Goal: Task Accomplishment & Management: Complete application form

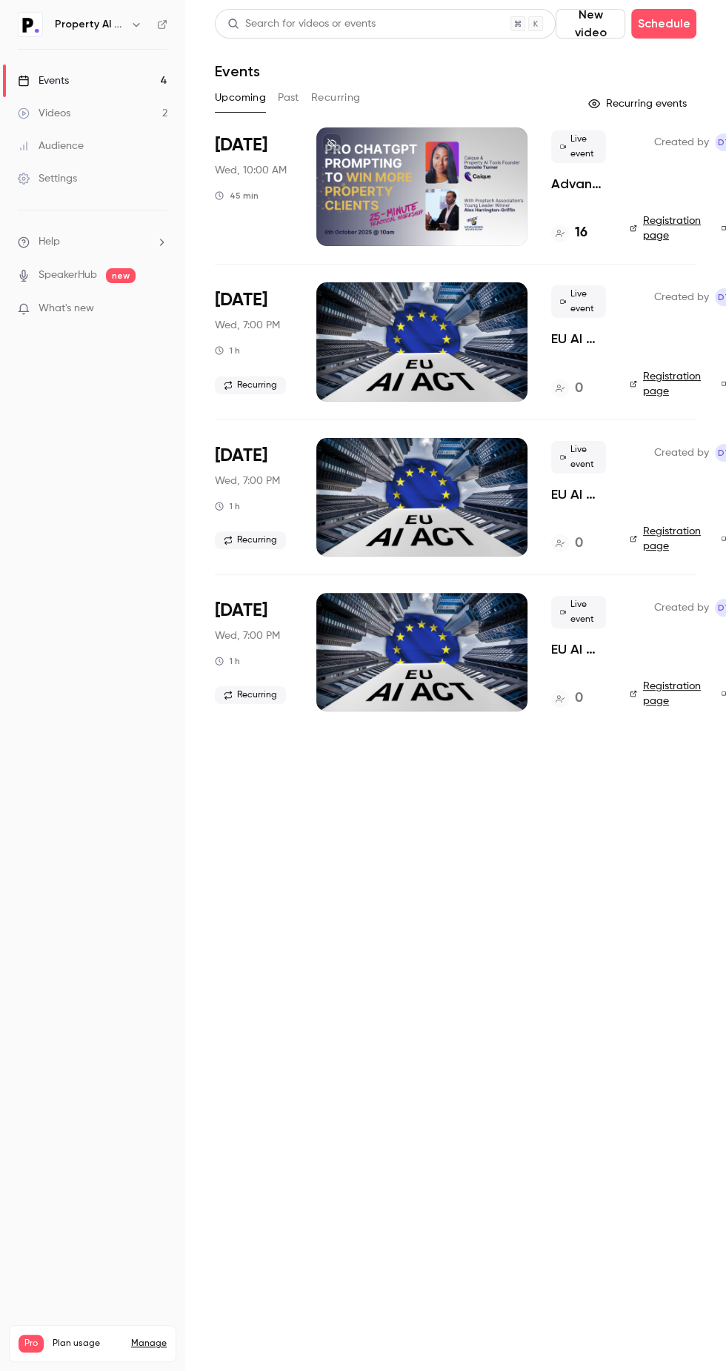
click at [590, 14] on button "New video" at bounding box center [591, 24] width 70 height 30
click at [566, 59] on icon at bounding box center [572, 65] width 12 height 12
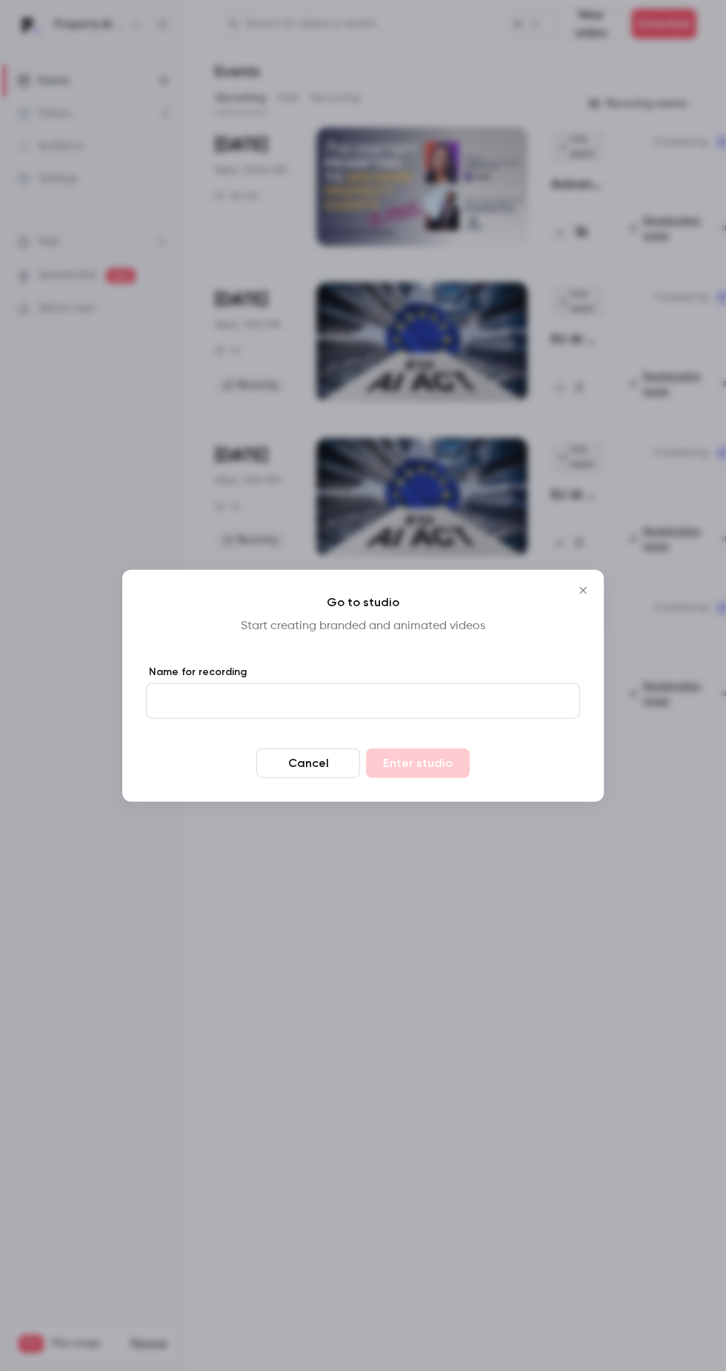
click at [471, 703] on input "Name for recording" at bounding box center [363, 701] width 434 height 36
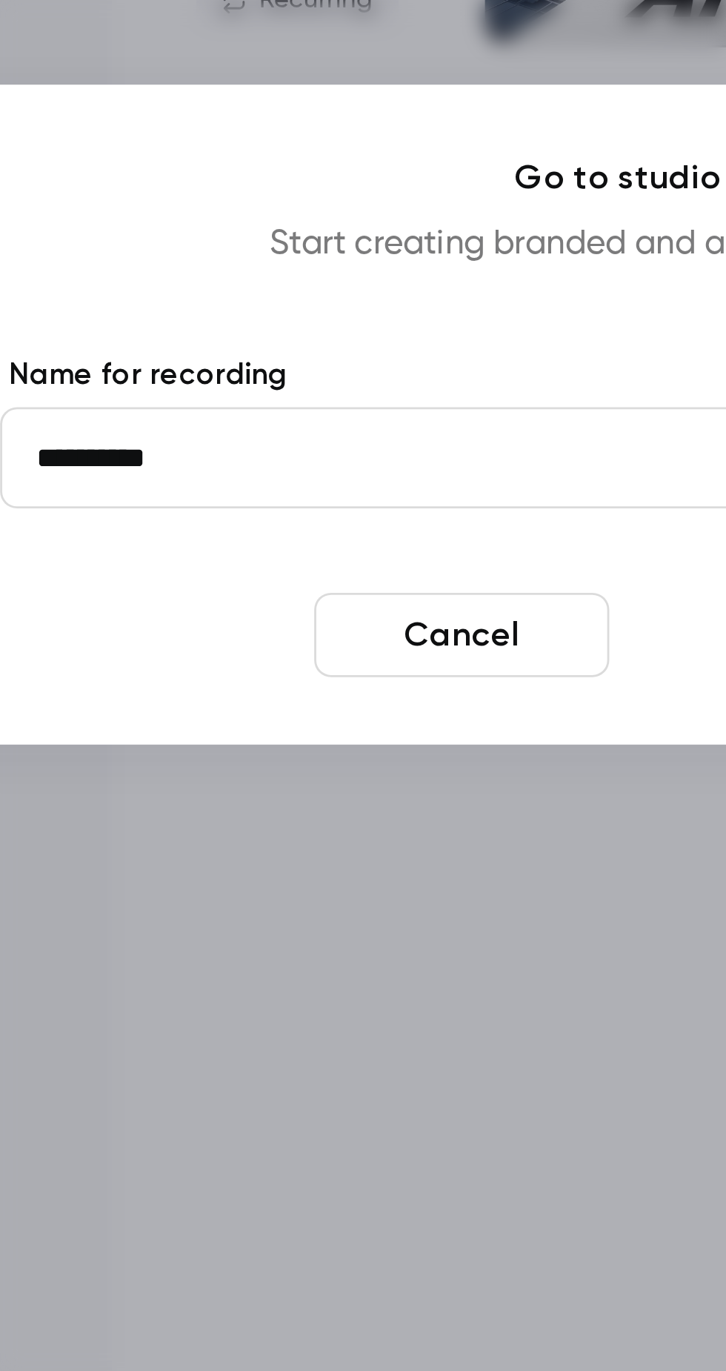
type input "**********"
click at [388, 765] on button "Enter studio" at bounding box center [418, 764] width 104 height 30
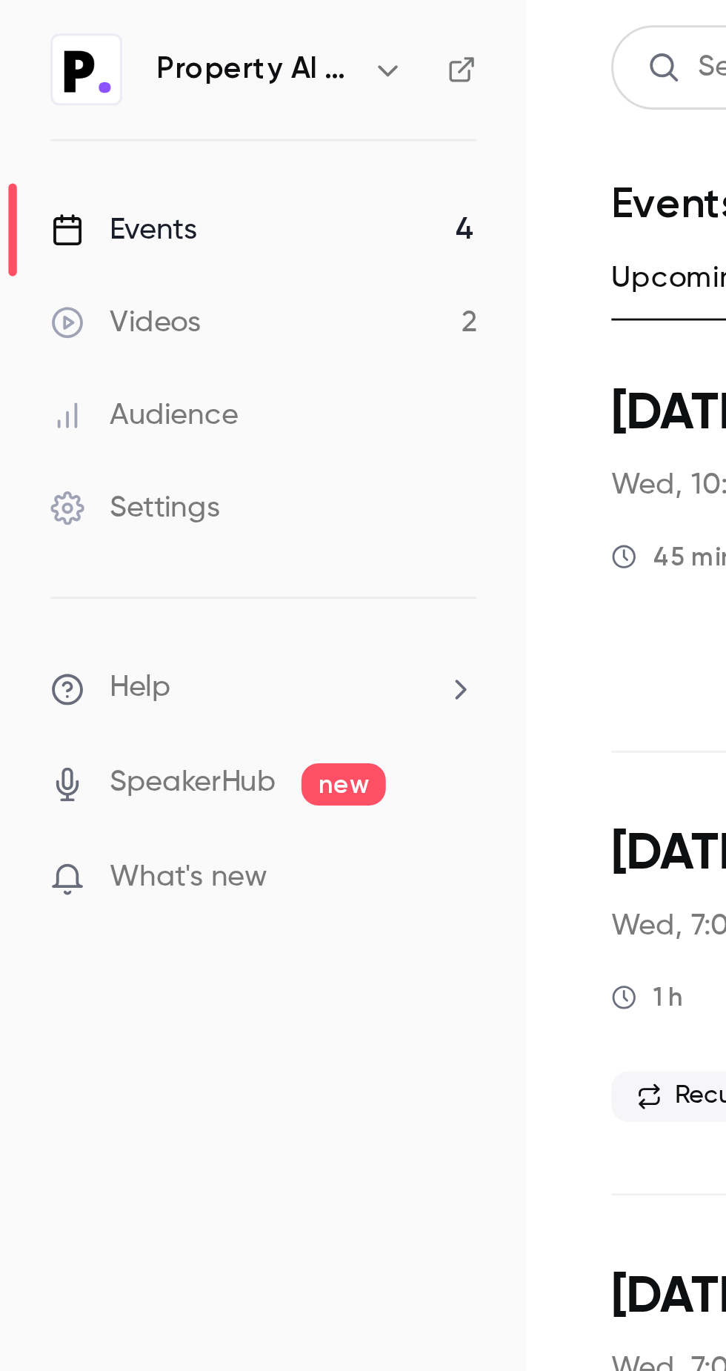
scroll to position [0, 42]
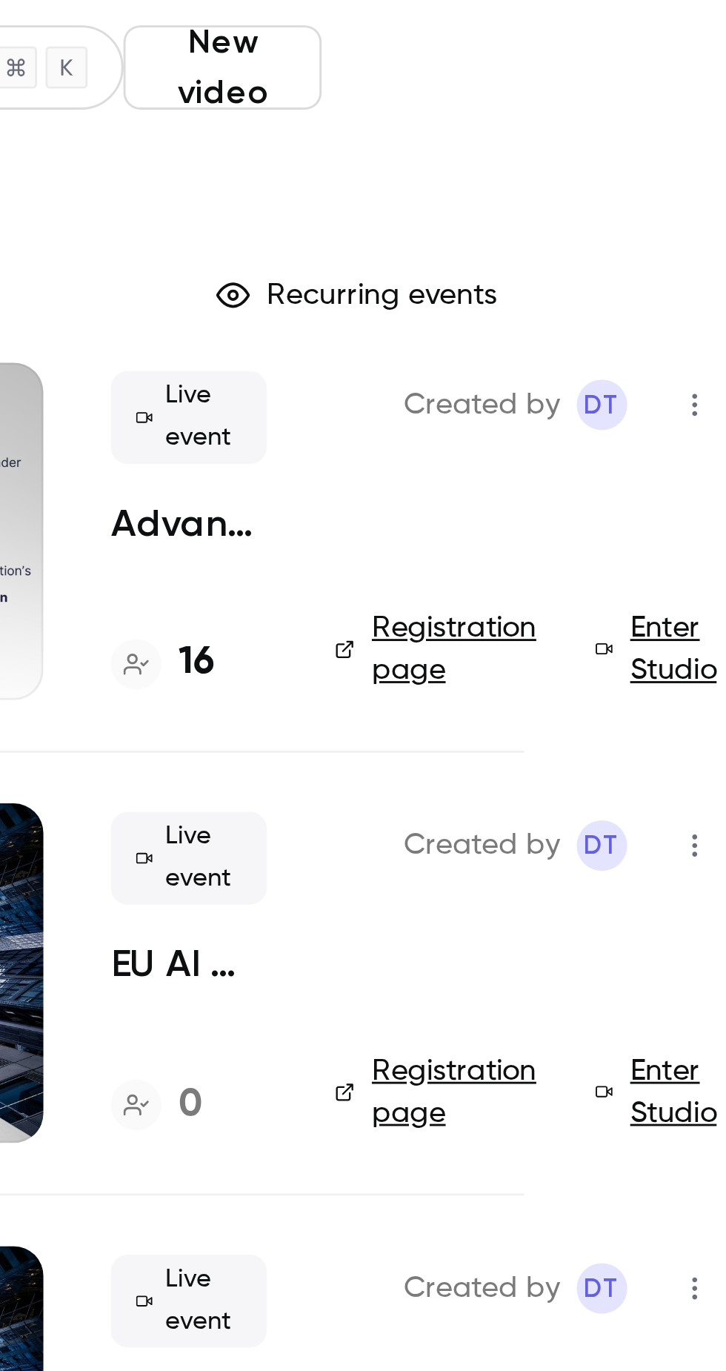
click at [625, 18] on button "Schedule" at bounding box center [622, 24] width 65 height 30
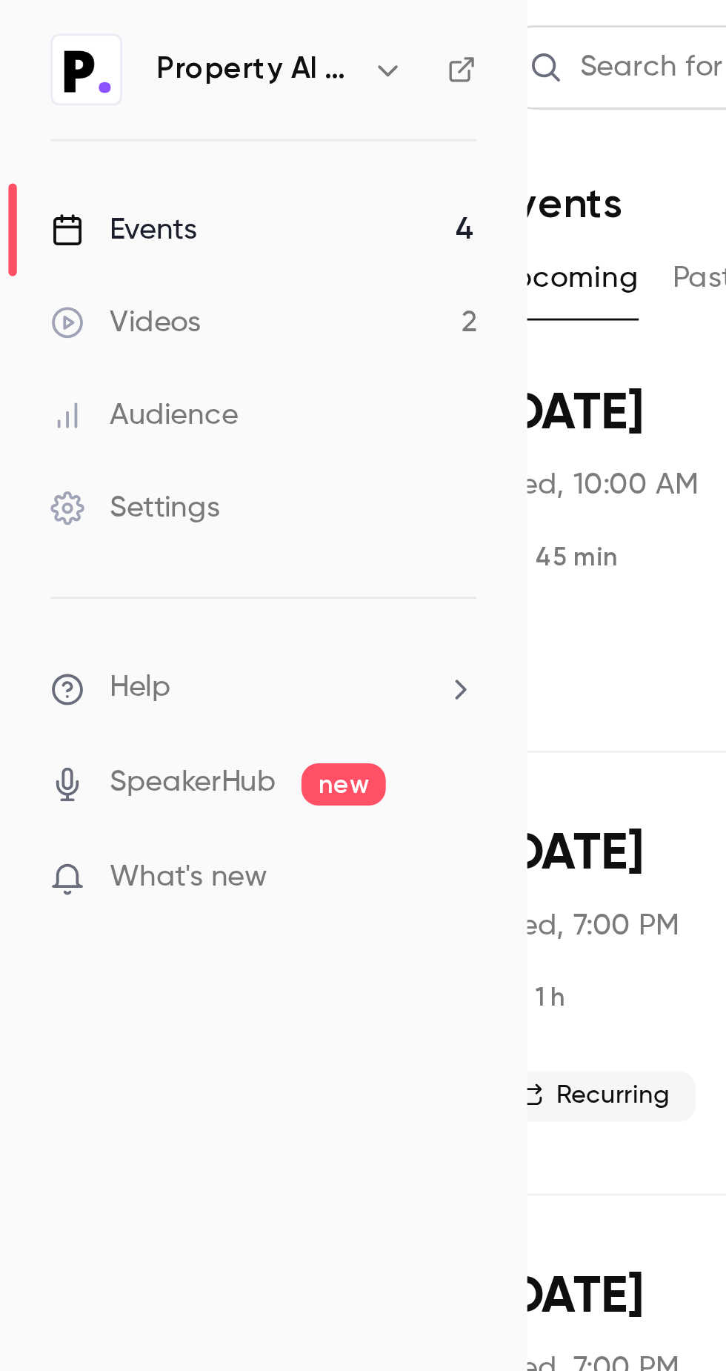
click at [233, 281] on div at bounding box center [363, 685] width 726 height 1371
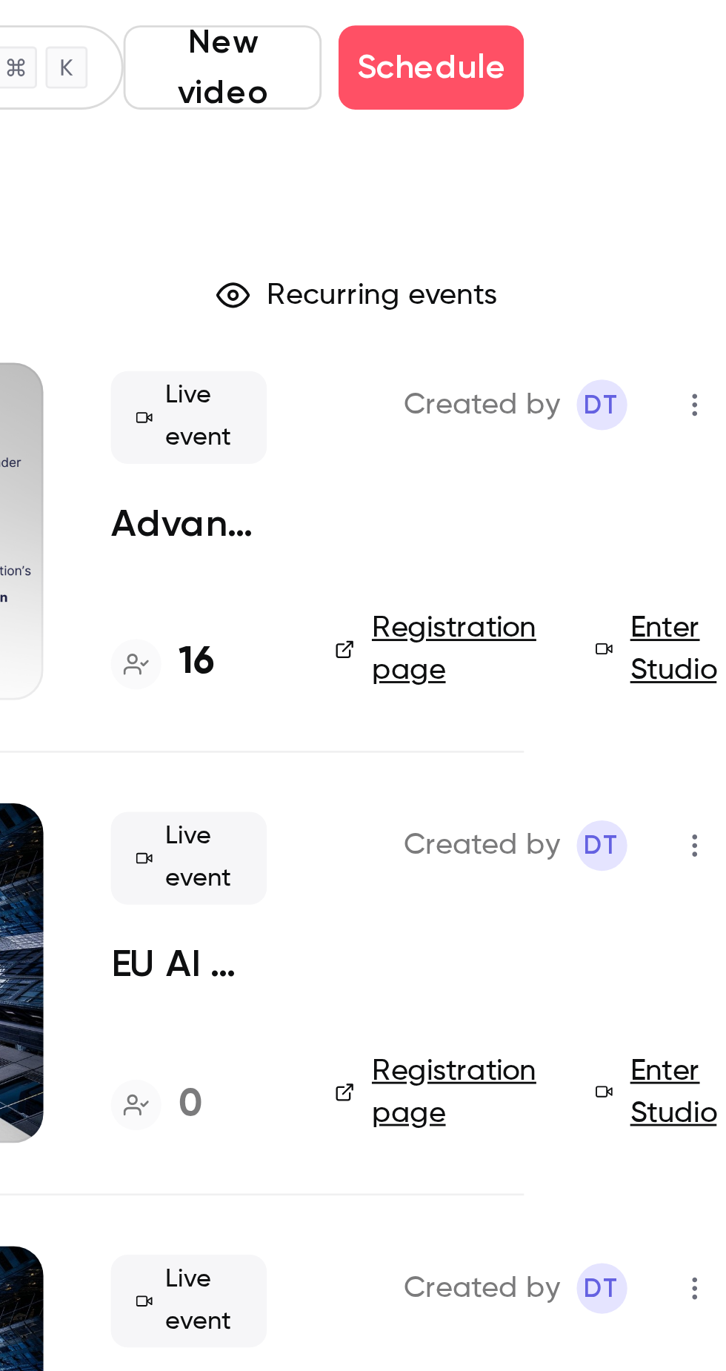
click at [548, 24] on button "New video" at bounding box center [549, 24] width 70 height 30
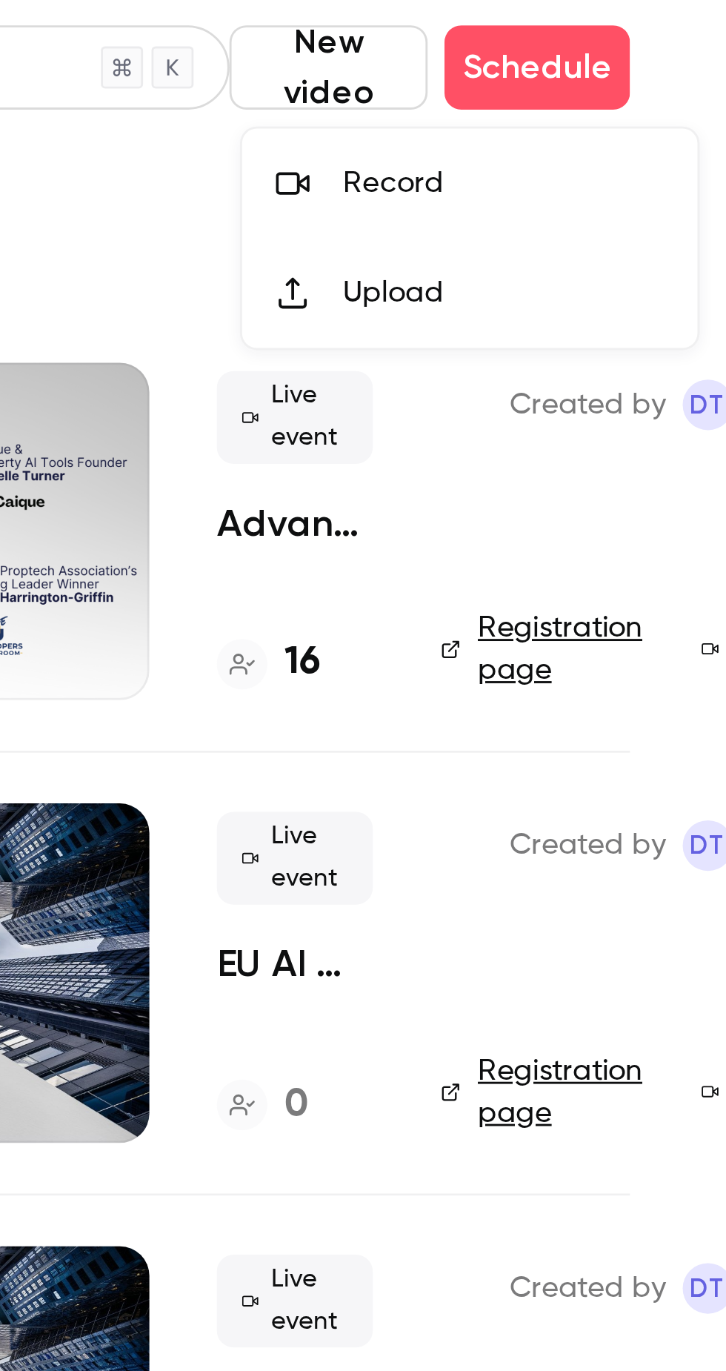
click at [477, 55] on div at bounding box center [363, 685] width 726 height 1371
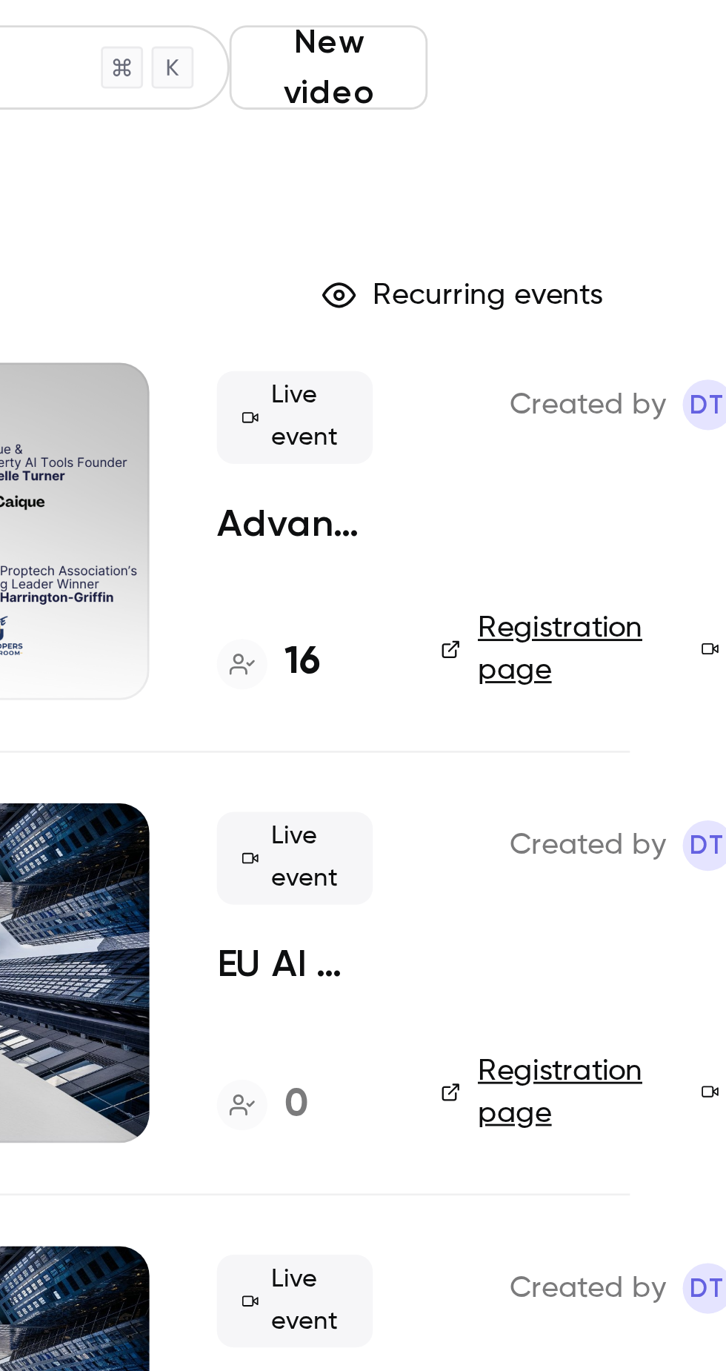
click at [624, 20] on button "Schedule" at bounding box center [622, 24] width 65 height 30
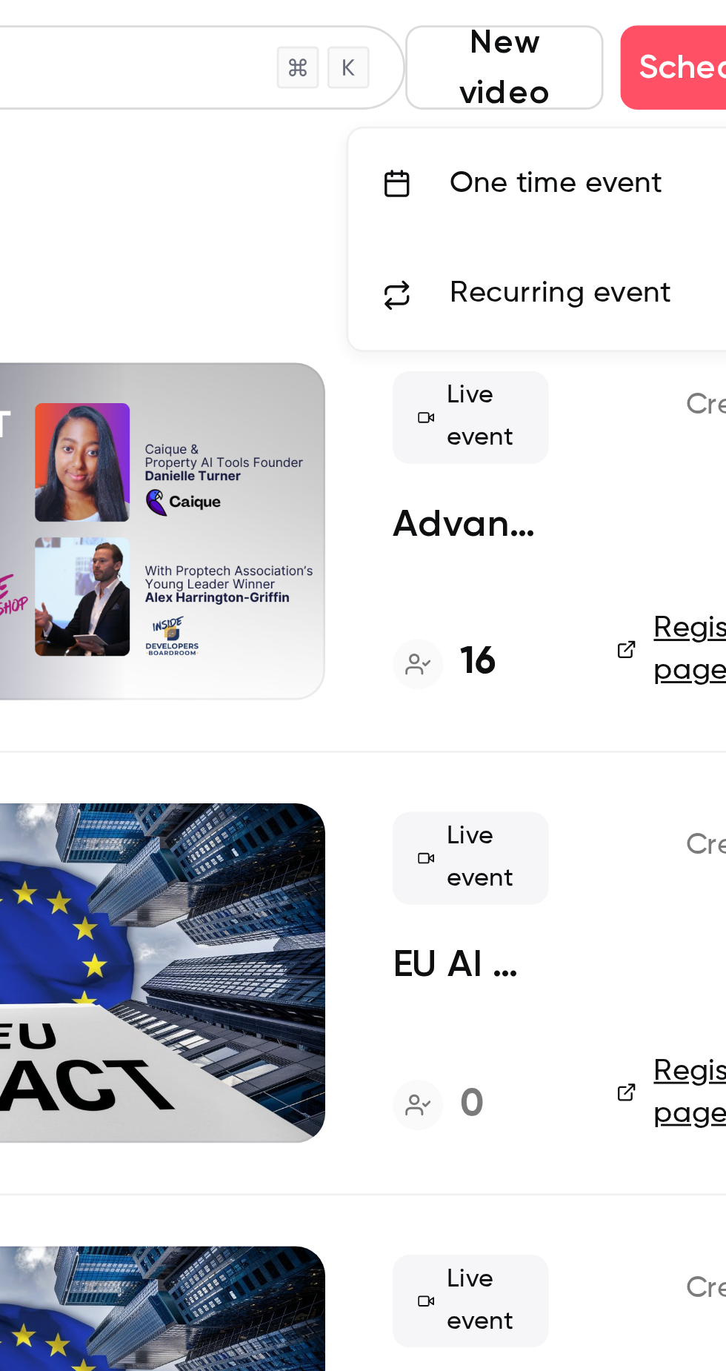
click at [532, 64] on div "One time event" at bounding box center [586, 64] width 113 height 15
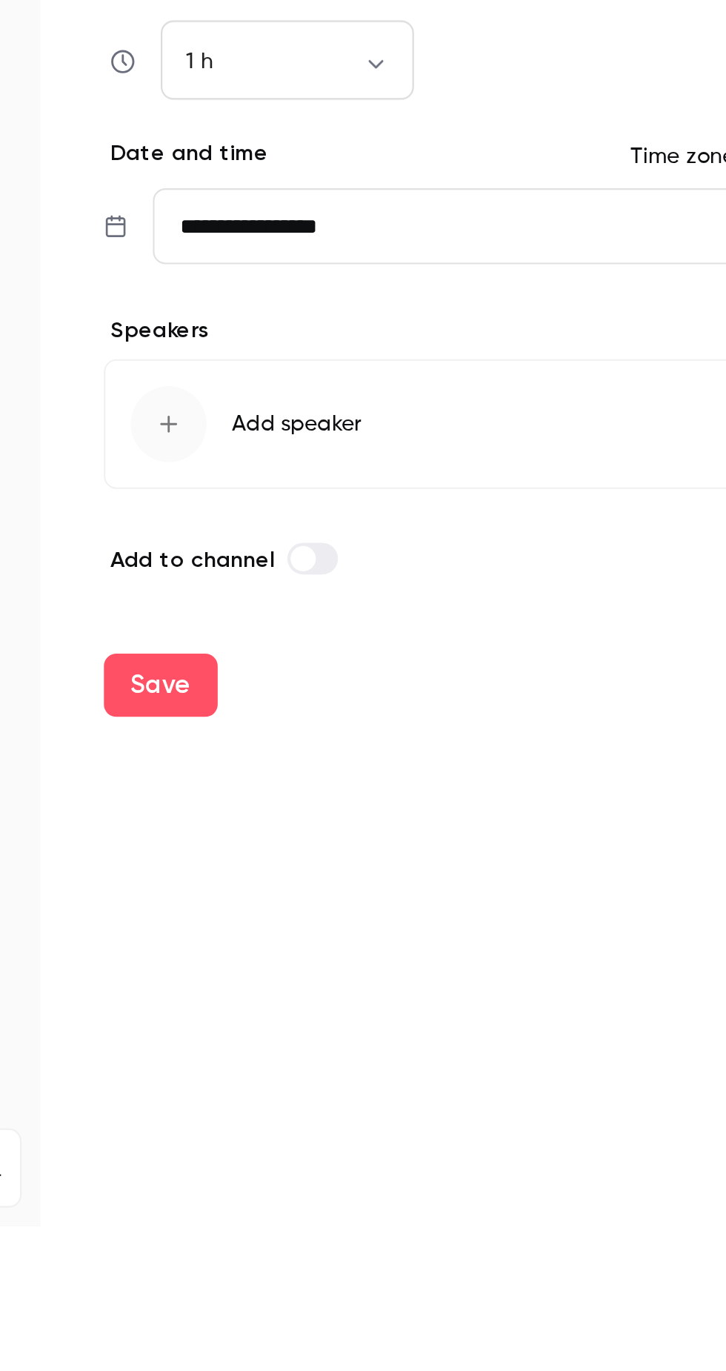
type input "****"
click at [242, 994] on icon "button" at bounding box center [246, 996] width 8 height 8
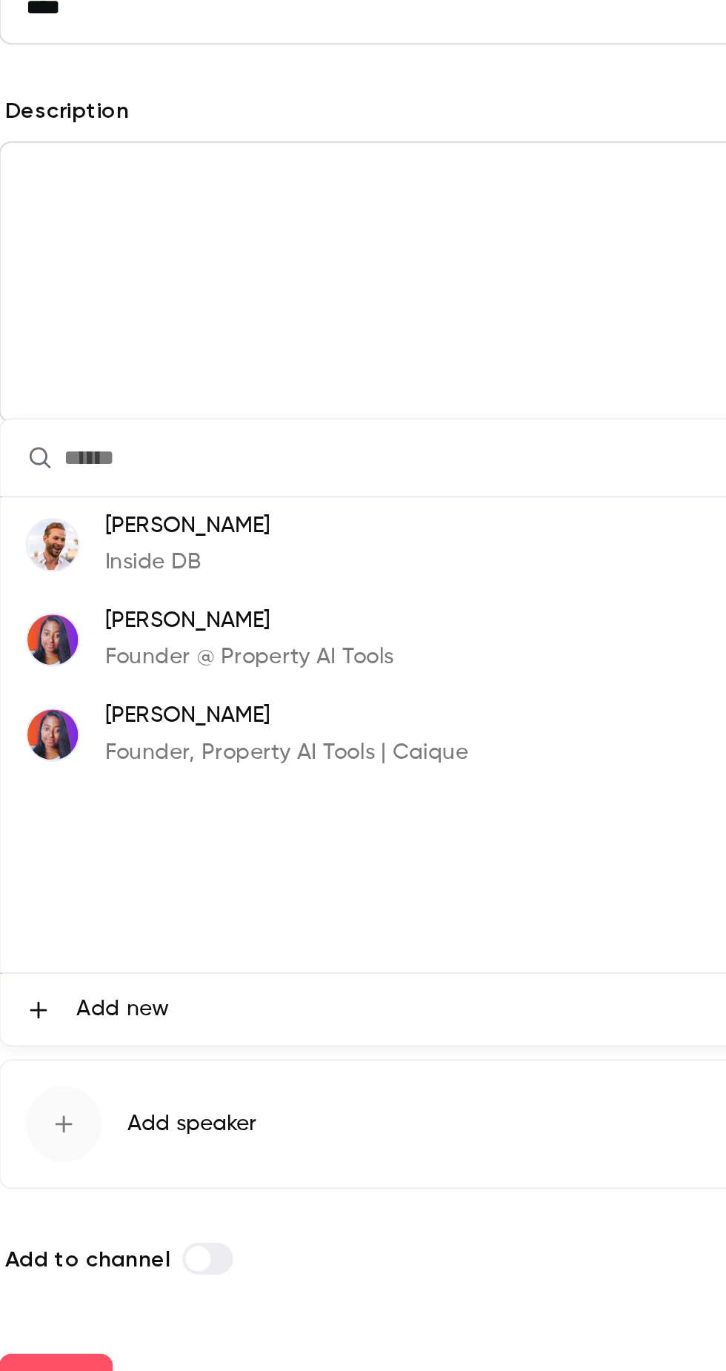
click at [283, 732] on p "Inside DB" at bounding box center [304, 733] width 78 height 16
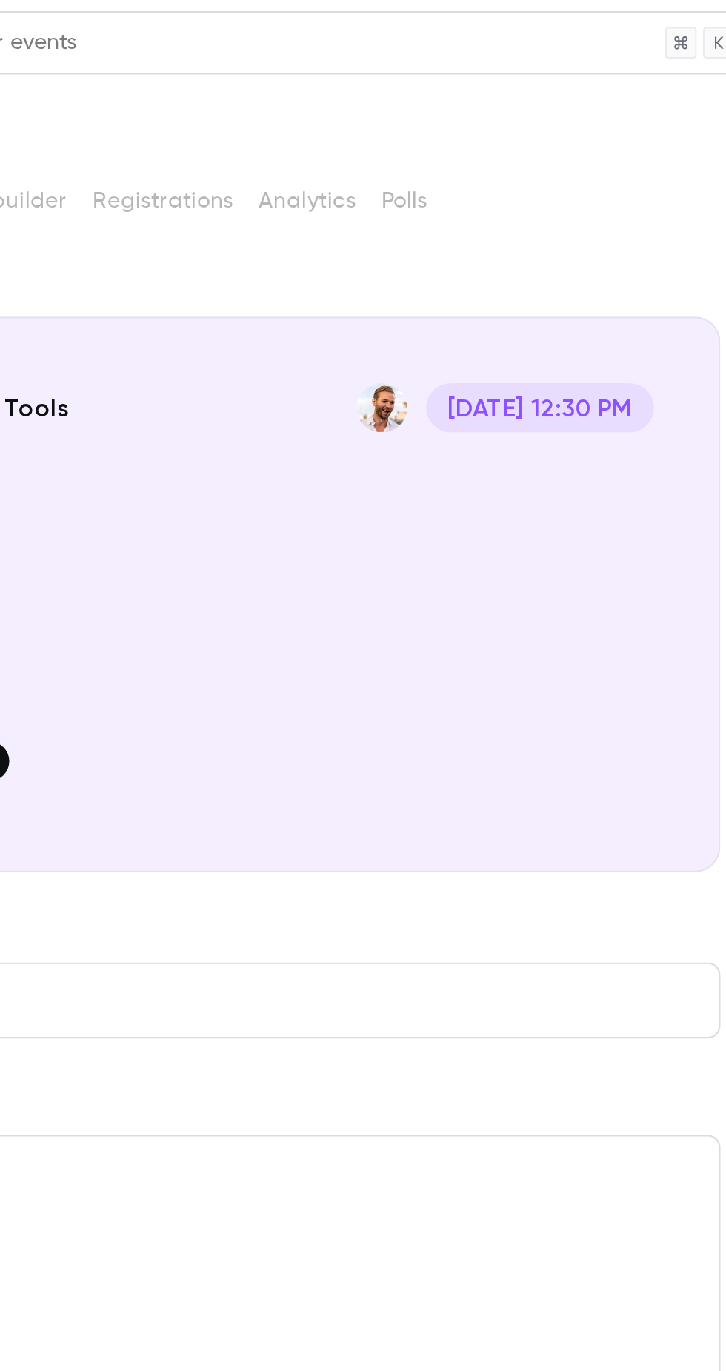
click at [581, 189] on div "Cover image" at bounding box center [446, 272] width 462 height 279
click at [0, 0] on input "Property AI Tools [DATE] 12:30 PM Demo" at bounding box center [0, 0] width 0 height 0
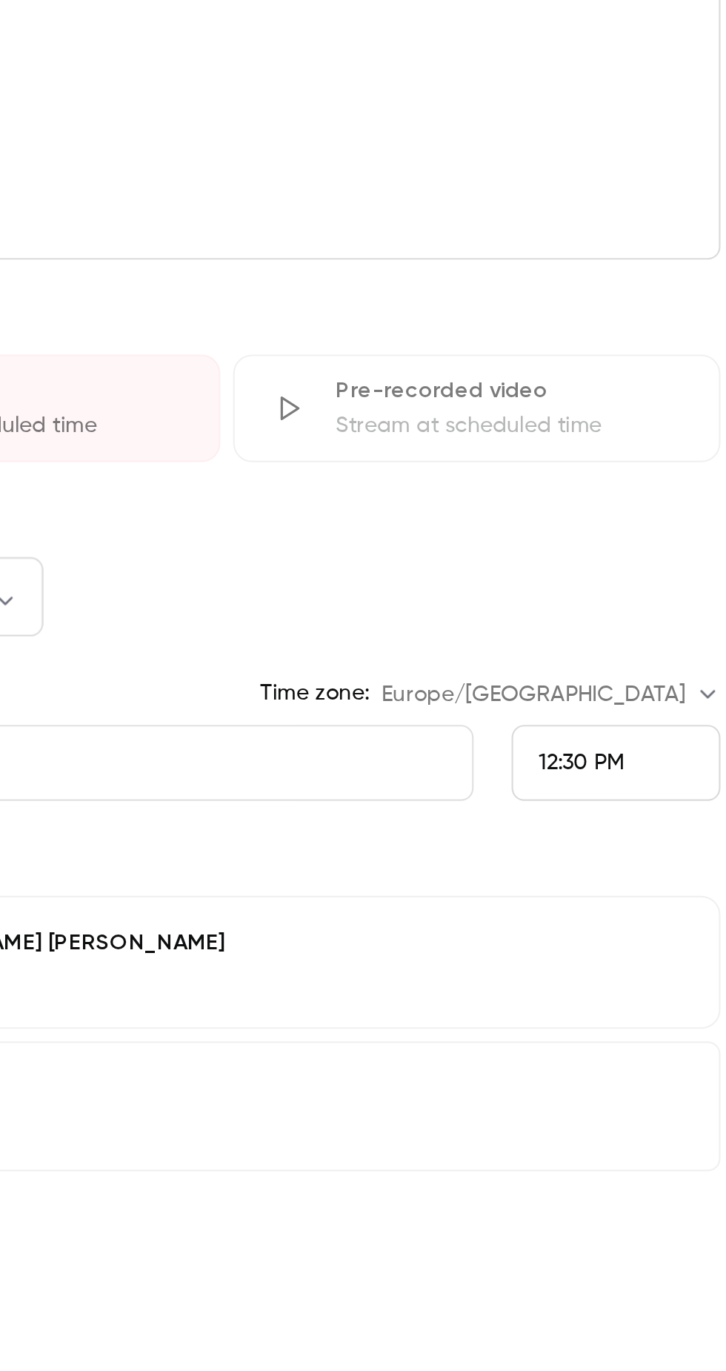
click at [607, 904] on span "12:30 PM" at bounding box center [612, 903] width 40 height 10
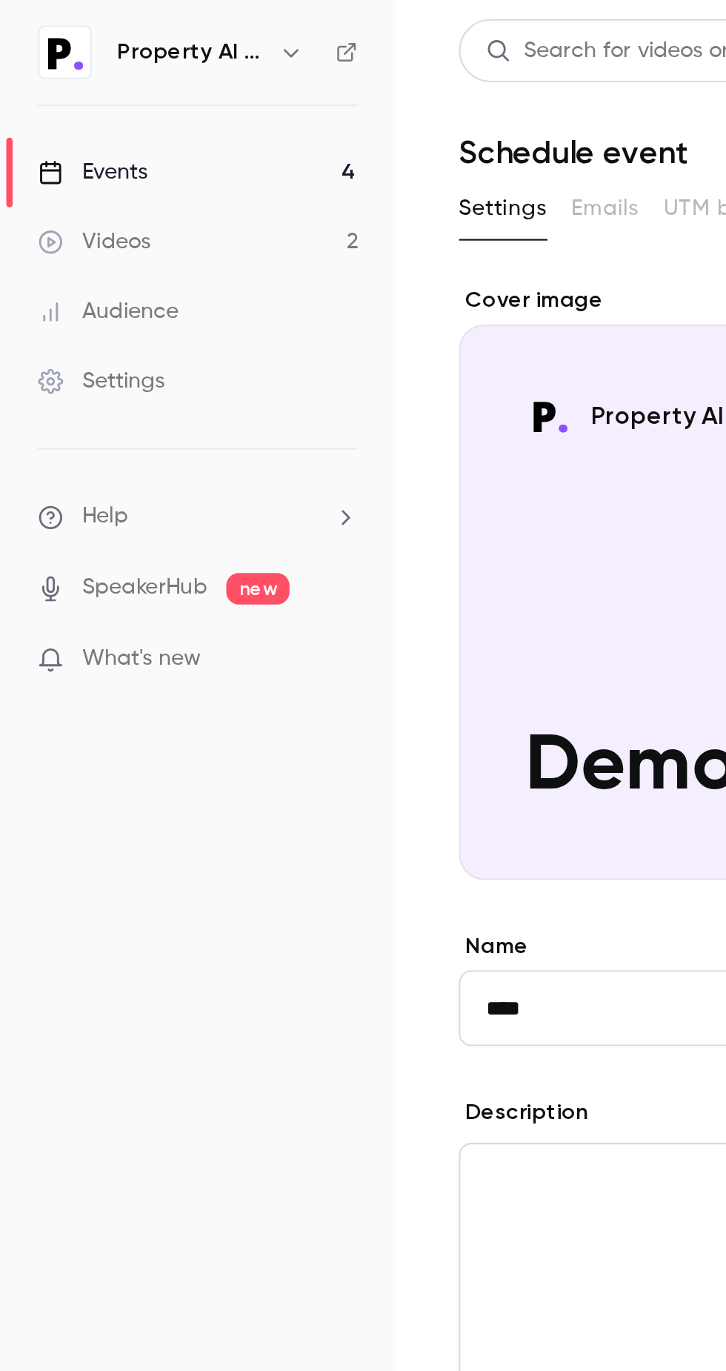
scroll to position [1859, 0]
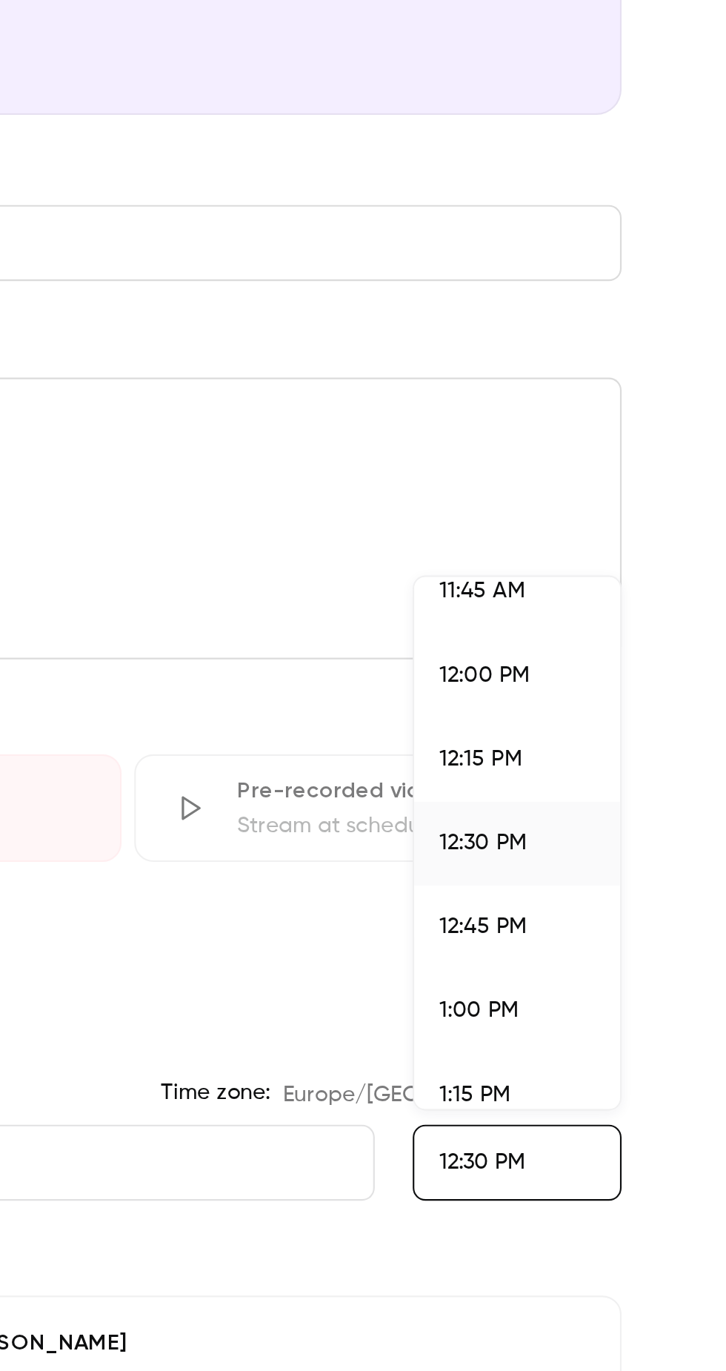
click at [598, 824] on div "1:00 PM" at bounding box center [628, 832] width 73 height 16
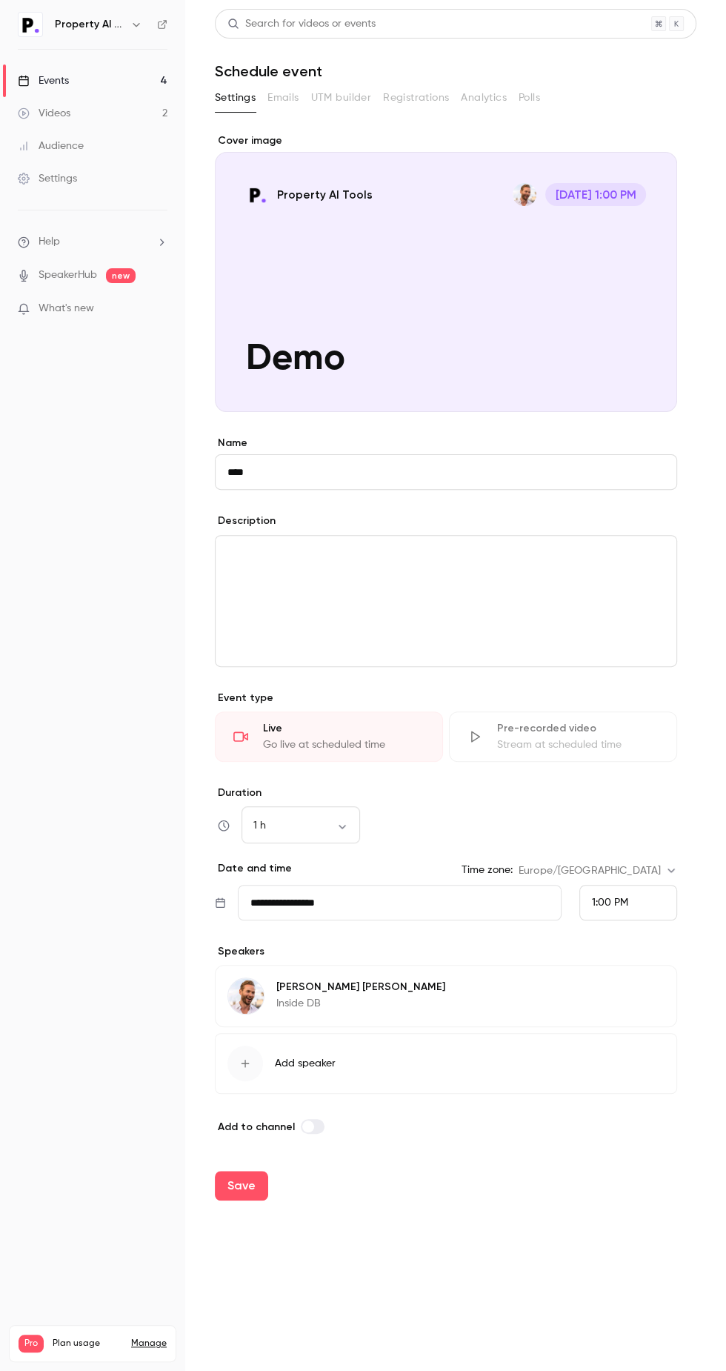
scroll to position [6, 0]
click at [285, 1059] on span "Add speaker" at bounding box center [305, 1063] width 61 height 15
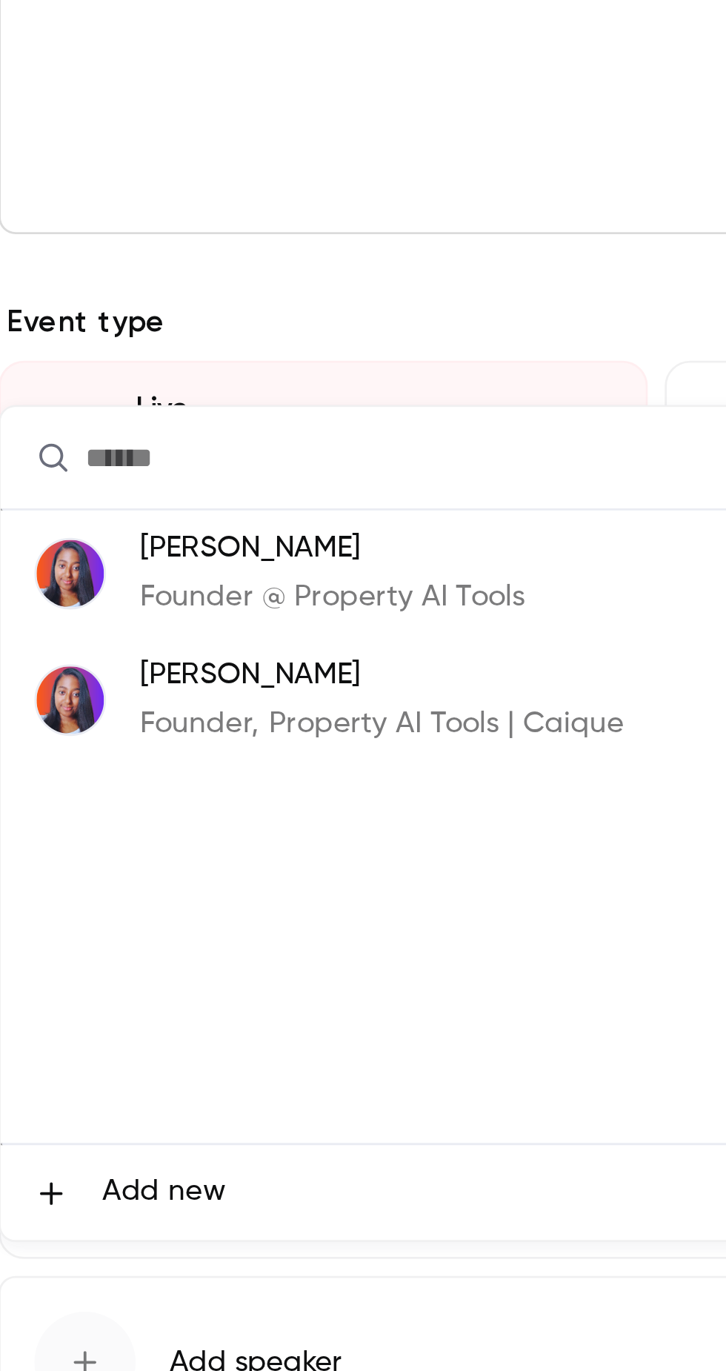
click at [282, 830] on div "[PERSON_NAME] Founder, Property AI Tools | Caique" at bounding box center [350, 831] width 170 height 33
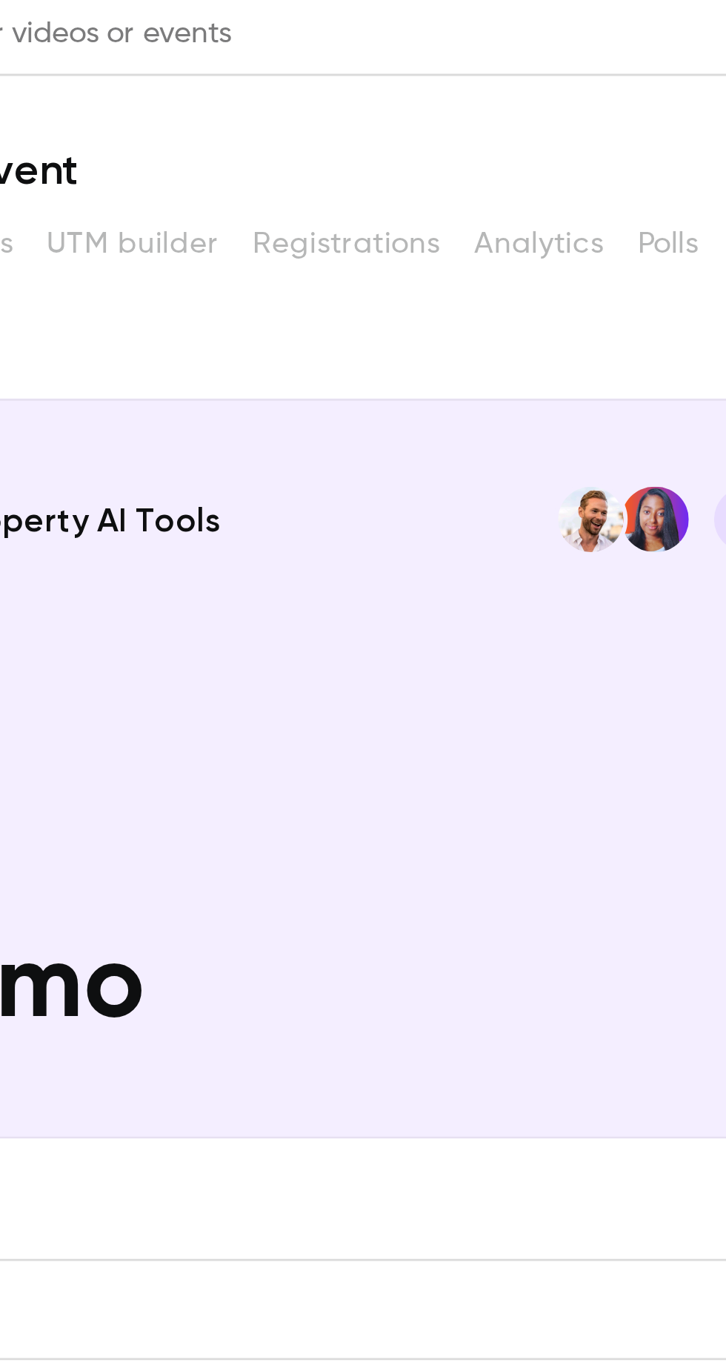
scroll to position [0, 0]
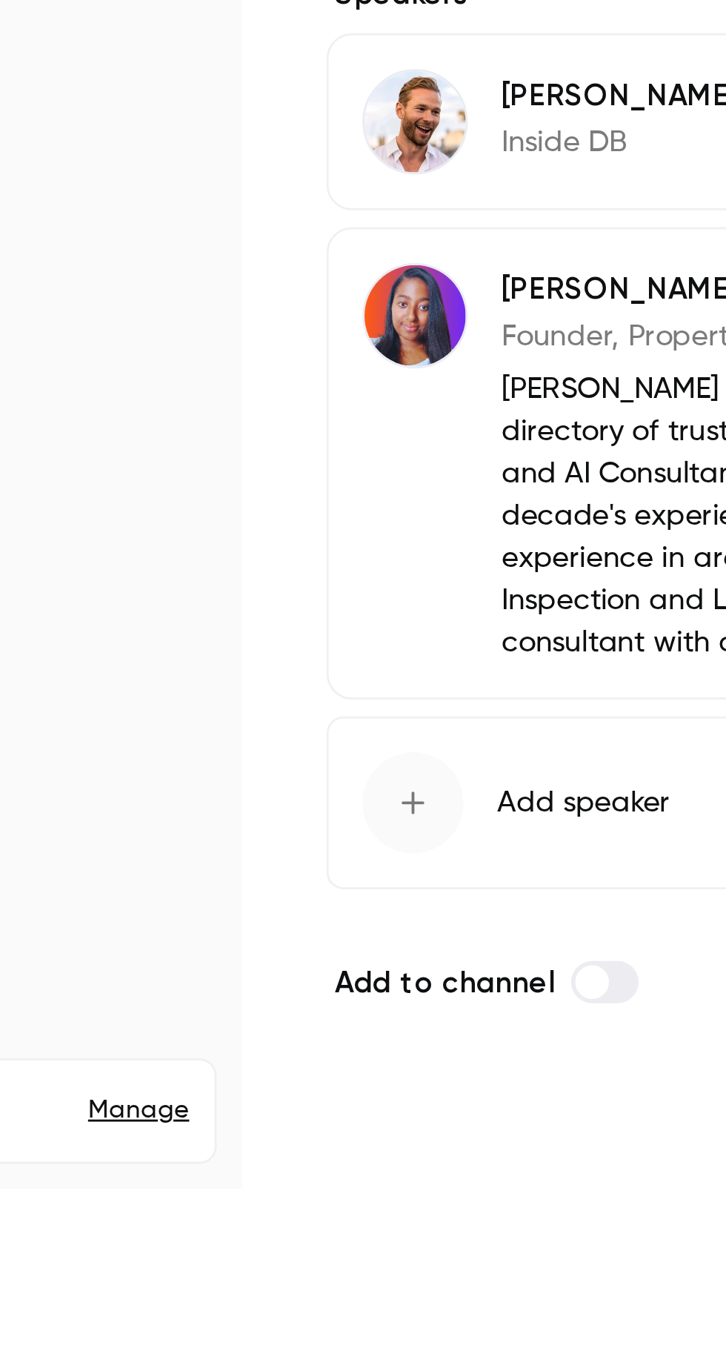
click at [245, 1358] on button "Save" at bounding box center [241, 1358] width 53 height 30
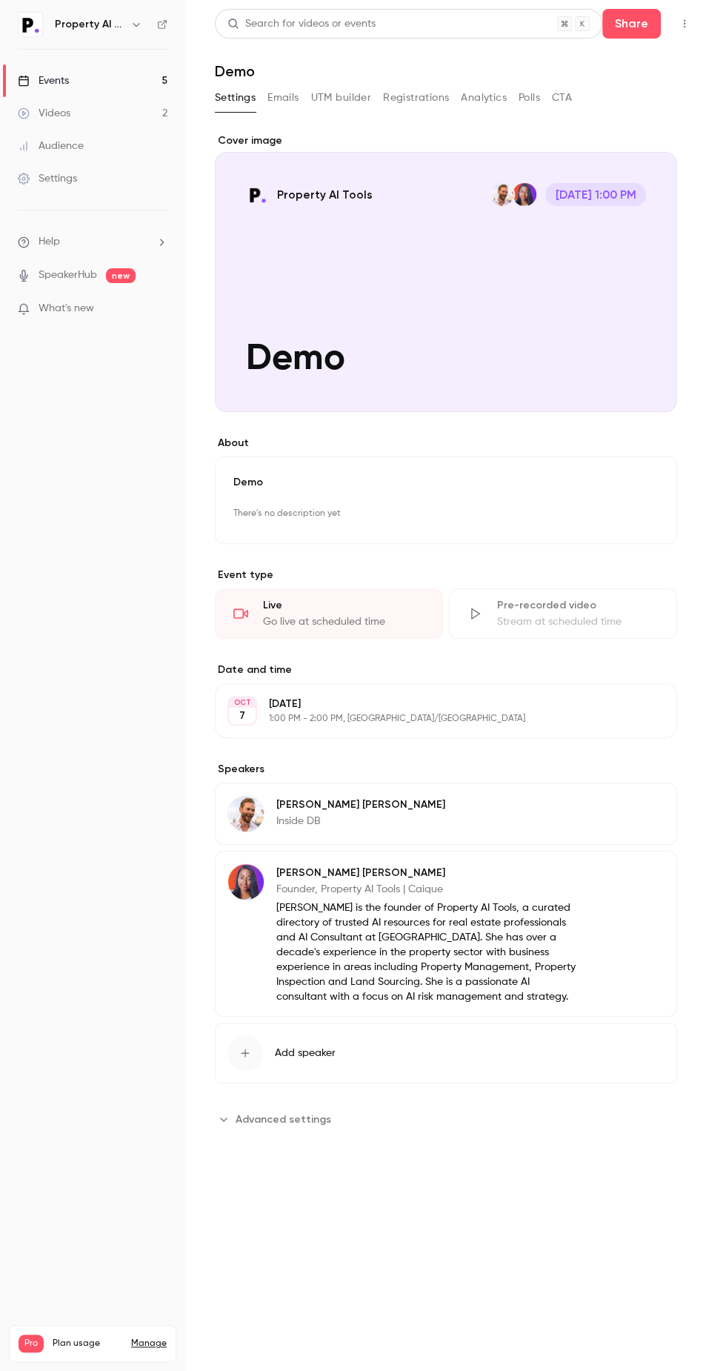
click at [50, 86] on div "Events" at bounding box center [43, 80] width 51 height 15
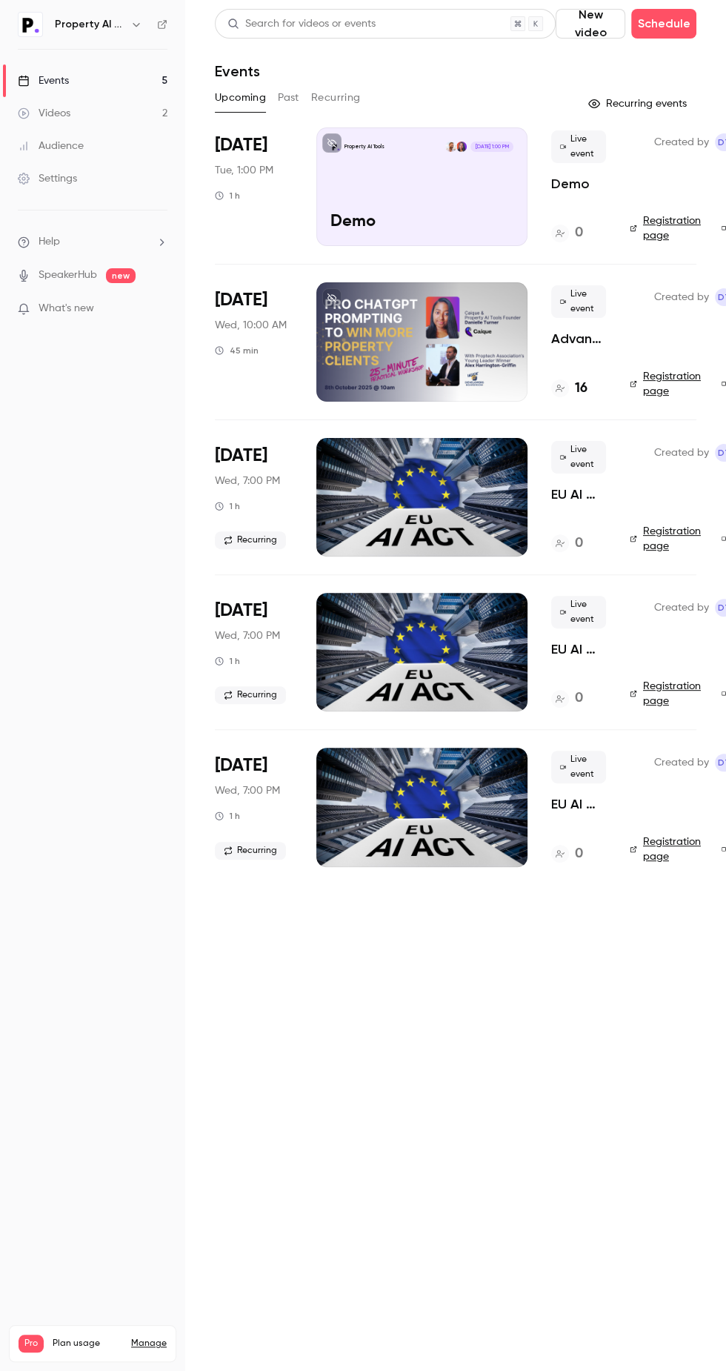
scroll to position [0, 42]
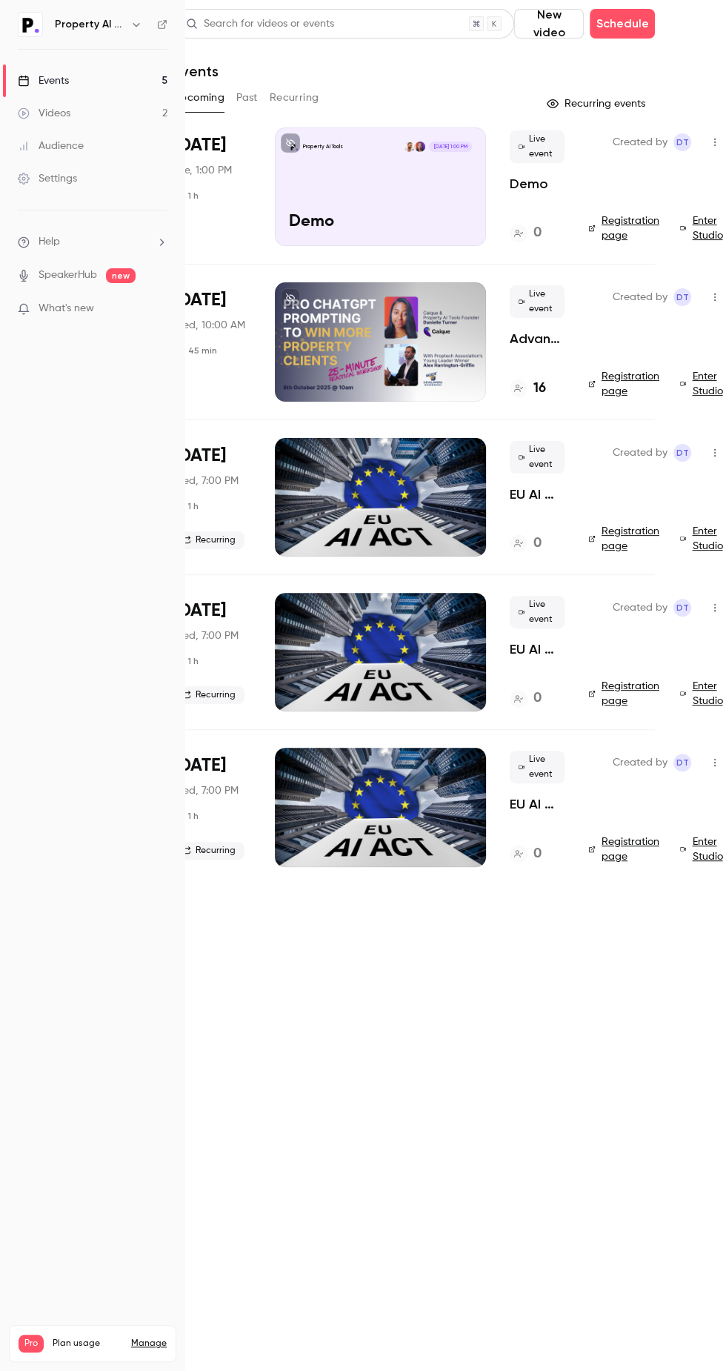
click at [700, 221] on link "Enter Studio" at bounding box center [703, 228] width 47 height 30
